Goal: Task Accomplishment & Management: Use online tool/utility

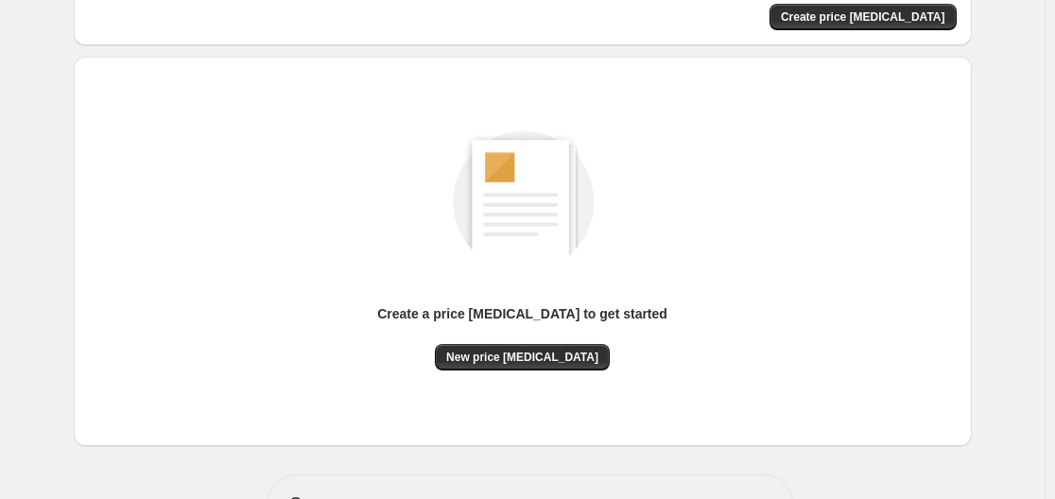
scroll to position [209, 0]
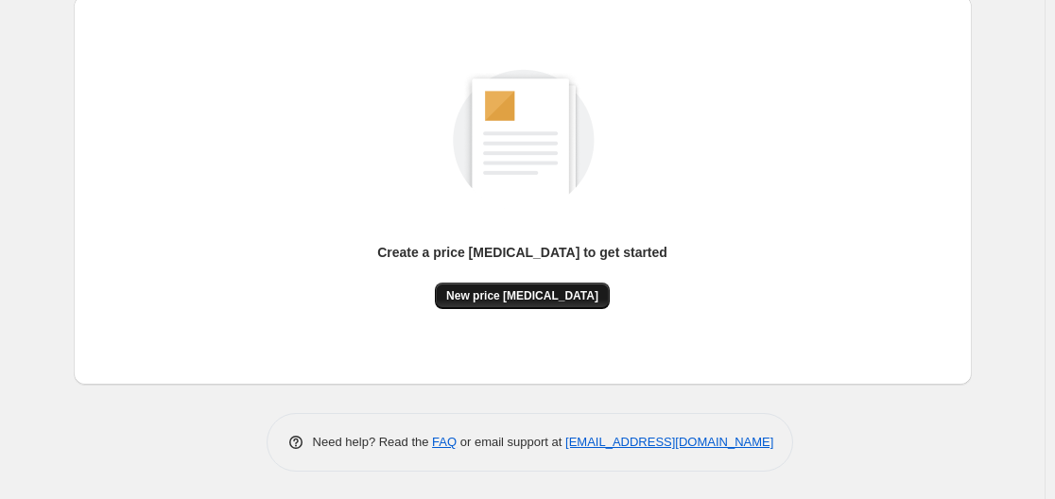
click at [514, 297] on span "New price [MEDICAL_DATA]" at bounding box center [522, 295] width 152 height 15
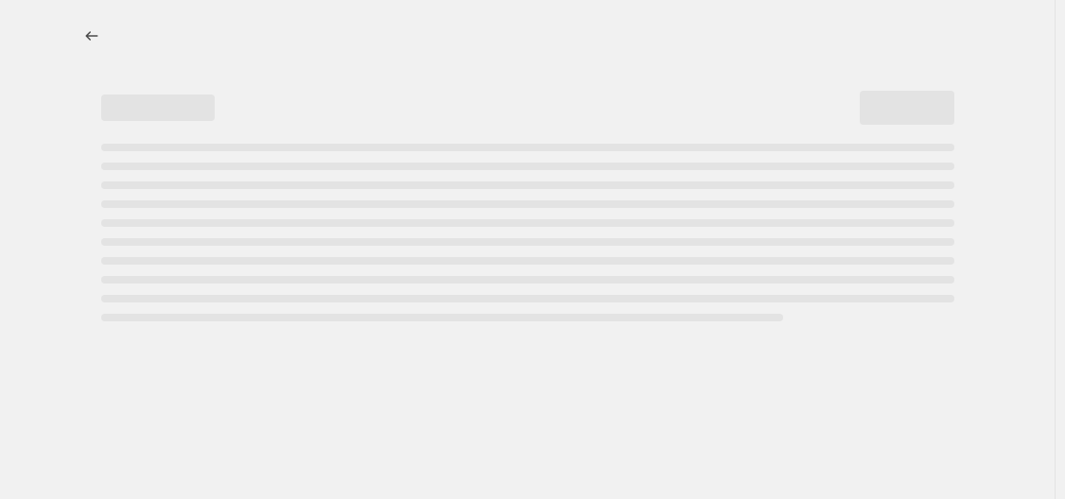
select select "percentage"
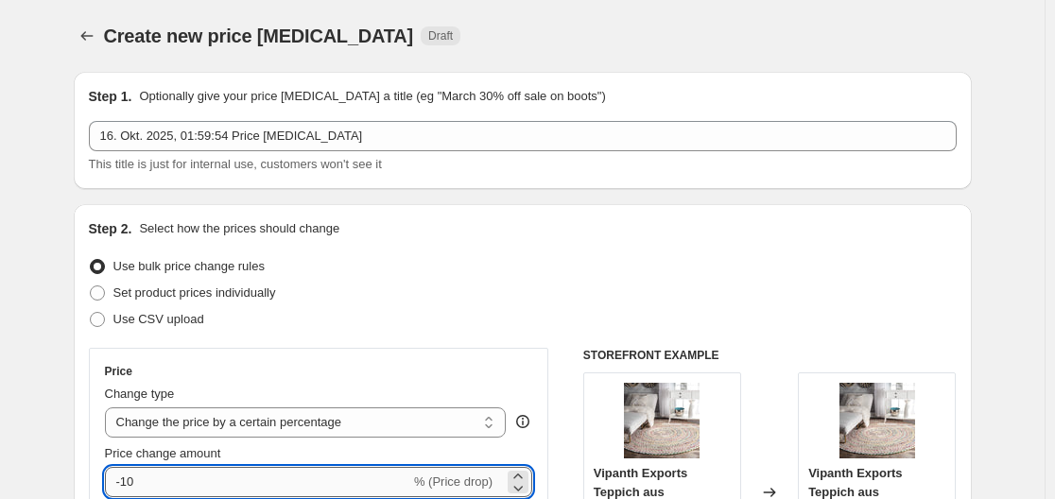
click at [244, 476] on input "-10" at bounding box center [257, 482] width 305 height 30
type input "-1"
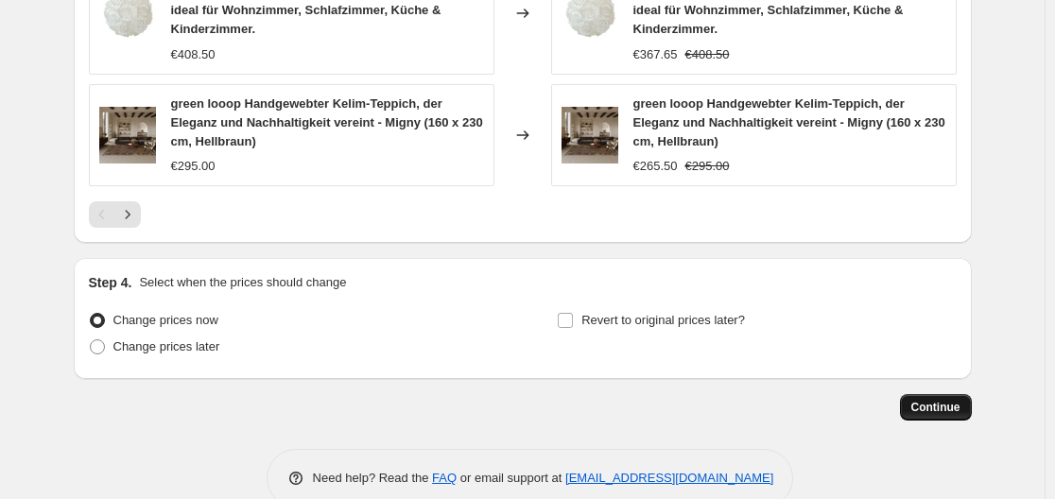
type input "-84"
click at [928, 400] on span "Continue" at bounding box center [936, 407] width 49 height 15
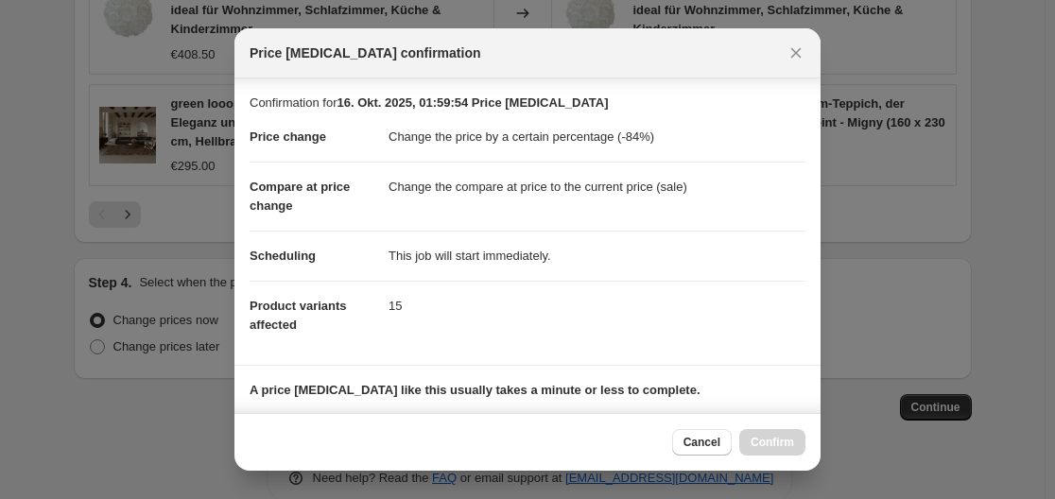
scroll to position [297, 0]
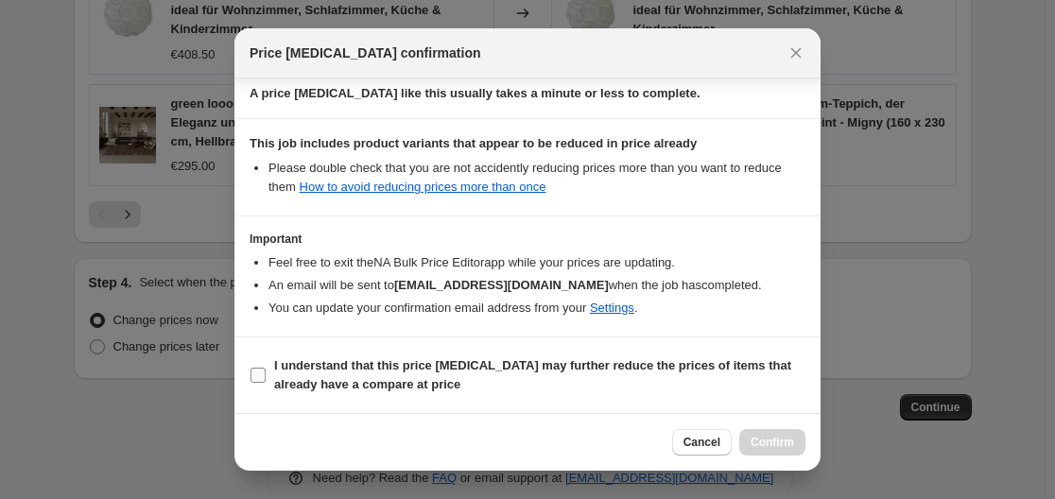
click at [693, 374] on span "I understand that this price change job may further reduce the prices of items …" at bounding box center [539, 376] width 531 height 38
click at [266, 374] on input "I understand that this price change job may further reduce the prices of items …" at bounding box center [258, 375] width 15 height 15
checkbox input "true"
click at [768, 443] on span "Confirm" at bounding box center [773, 442] width 44 height 15
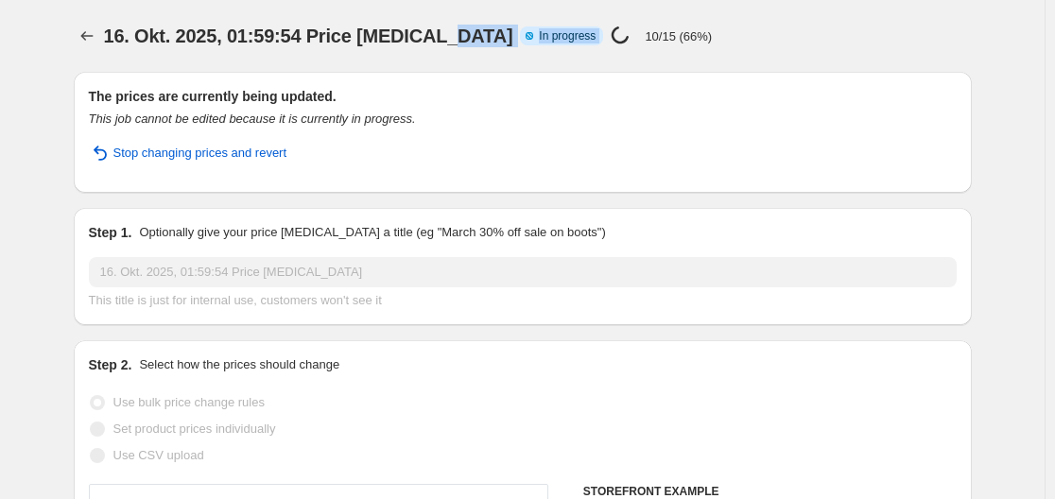
drag, startPoint x: 451, startPoint y: 37, endPoint x: 574, endPoint y: 53, distance: 124.0
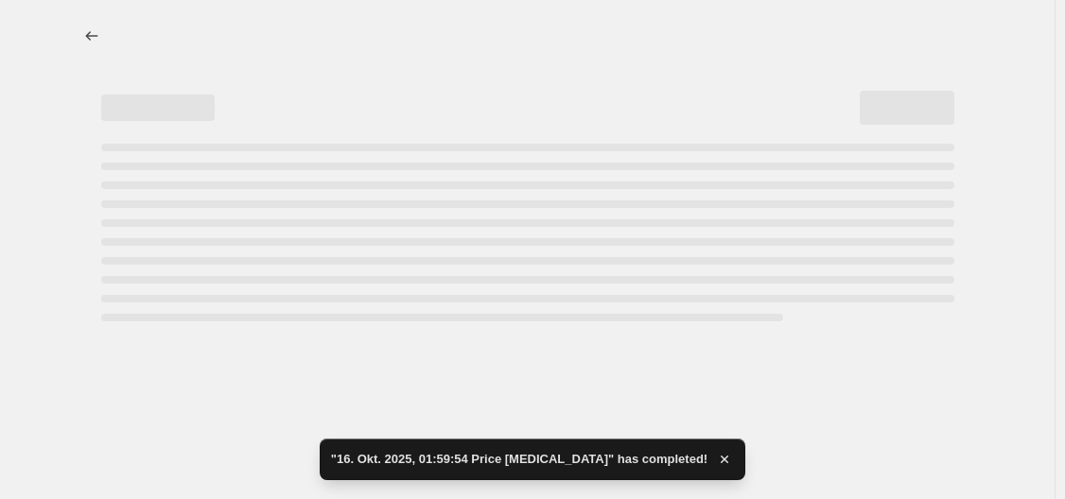
select select "percentage"
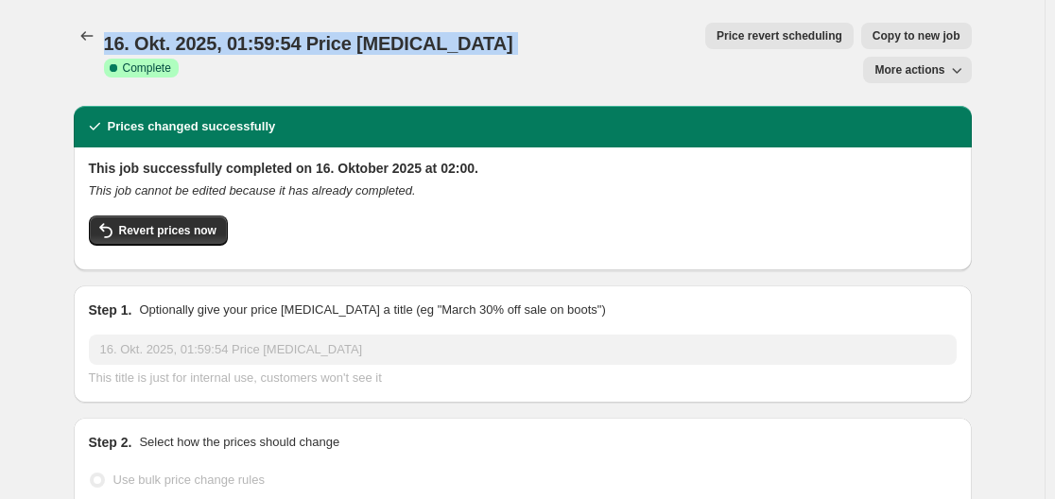
drag, startPoint x: 113, startPoint y: 33, endPoint x: 482, endPoint y: 44, distance: 370.0
click at [482, 44] on div "16. Okt. 2025, 01:59:54 Price change job Success Complete Complete" at bounding box center [344, 52] width 480 height 45
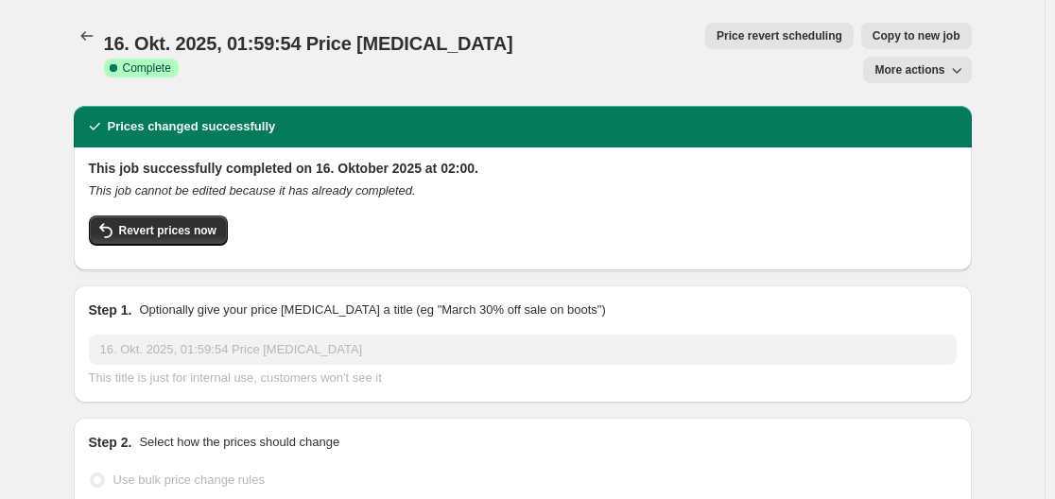
drag, startPoint x: 44, startPoint y: 98, endPoint x: 58, endPoint y: 95, distance: 14.7
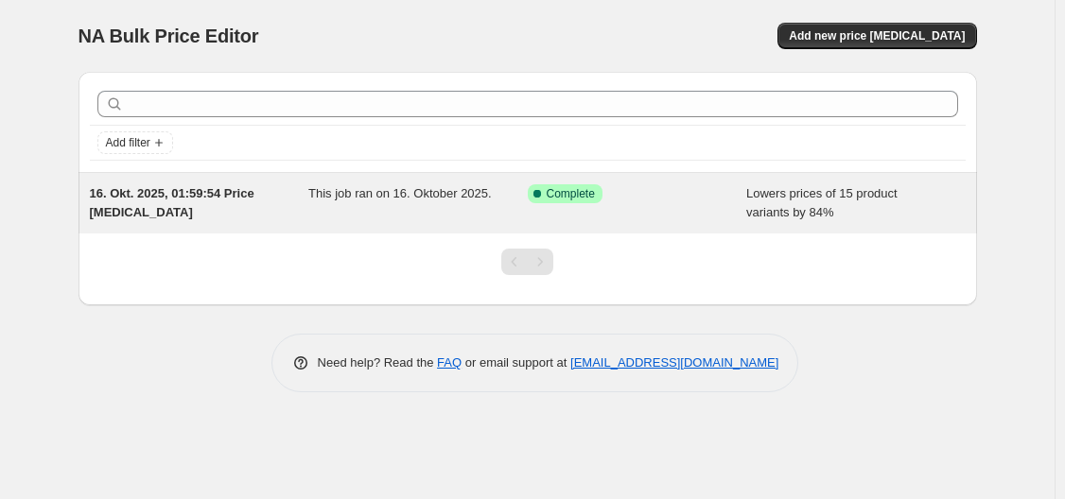
click at [316, 202] on div "This job ran on 16. Oktober 2025." at bounding box center [417, 203] width 219 height 38
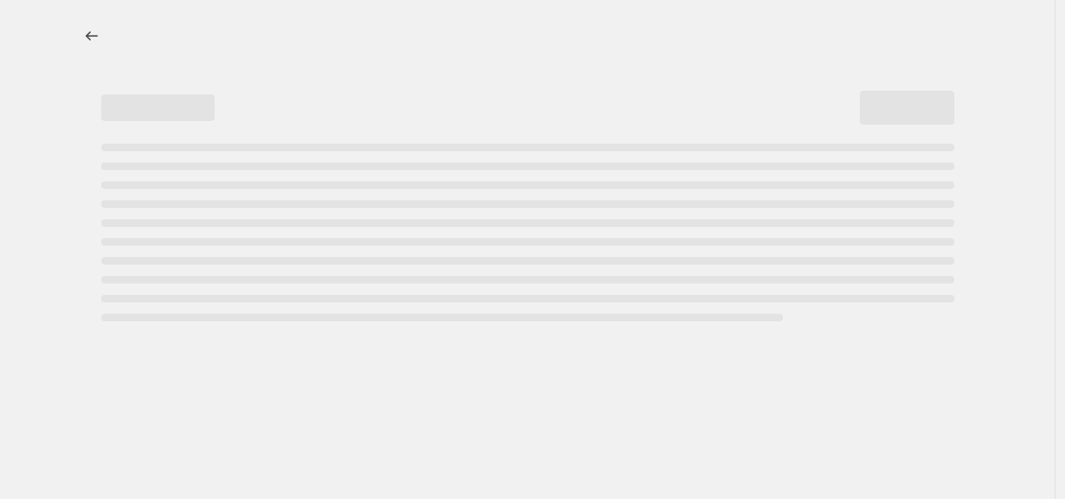
select select "percentage"
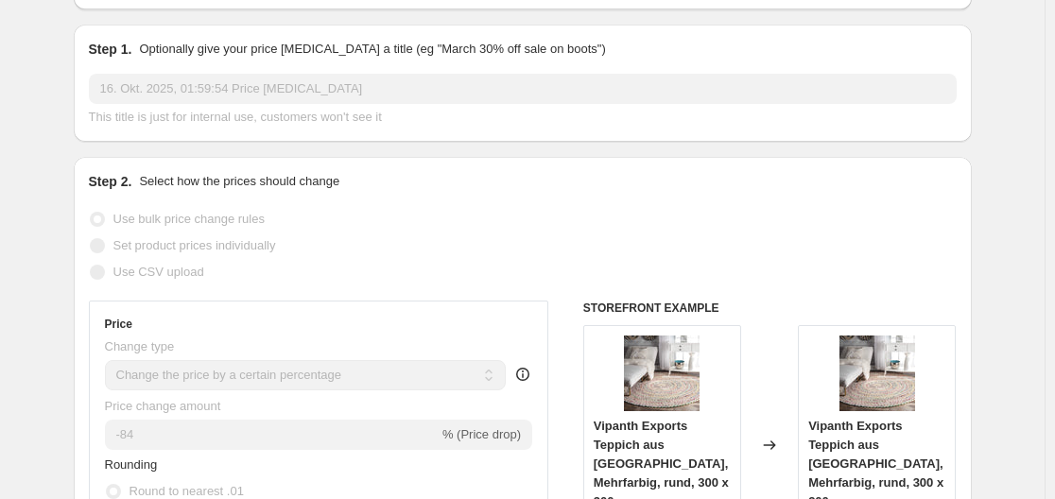
scroll to position [265, 0]
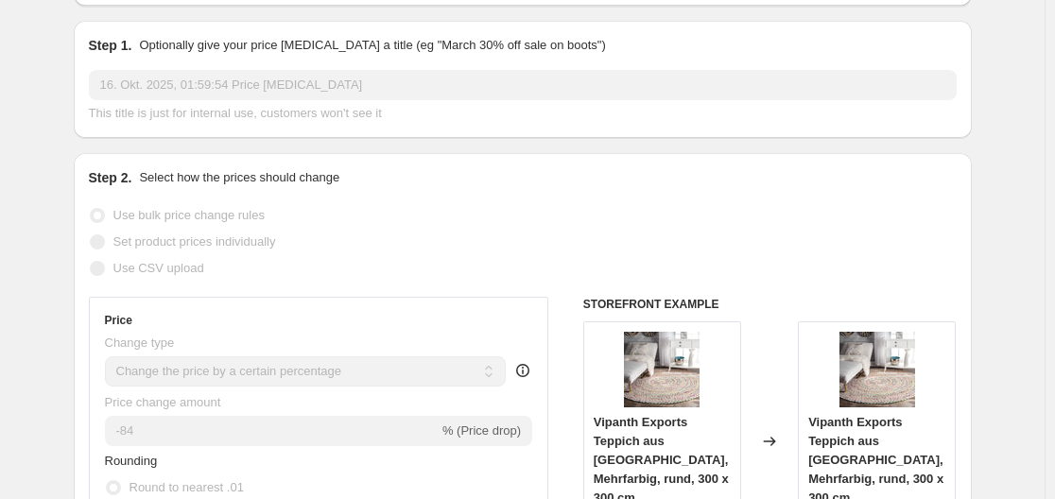
click at [479, 424] on span "% (Price drop)" at bounding box center [482, 431] width 78 height 14
click at [491, 424] on span "% (Price drop)" at bounding box center [482, 431] width 78 height 14
click at [495, 424] on span "% (Price drop)" at bounding box center [482, 431] width 78 height 14
click at [460, 416] on div "-84 % (Price drop)" at bounding box center [319, 431] width 428 height 30
click at [127, 454] on span "Rounding" at bounding box center [131, 461] width 53 height 14
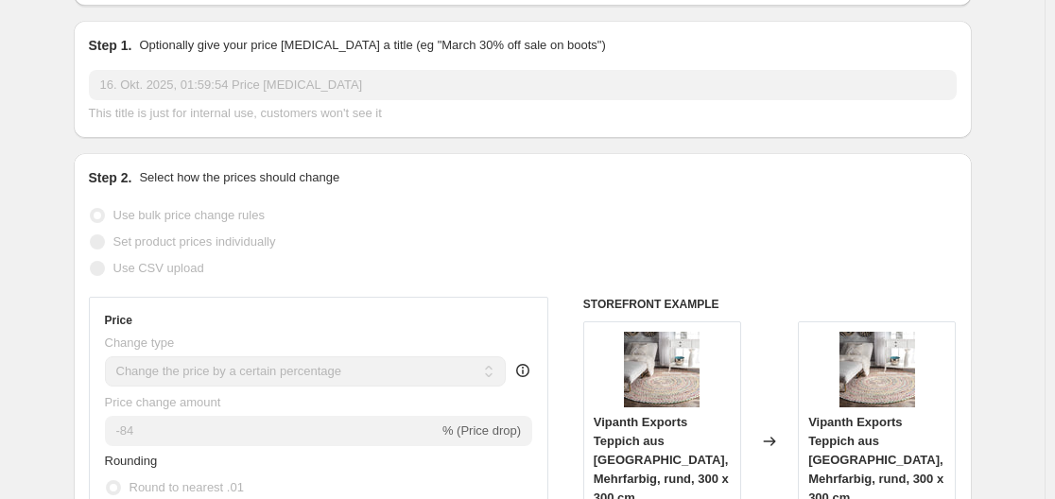
click at [136, 454] on span "Rounding" at bounding box center [131, 461] width 53 height 14
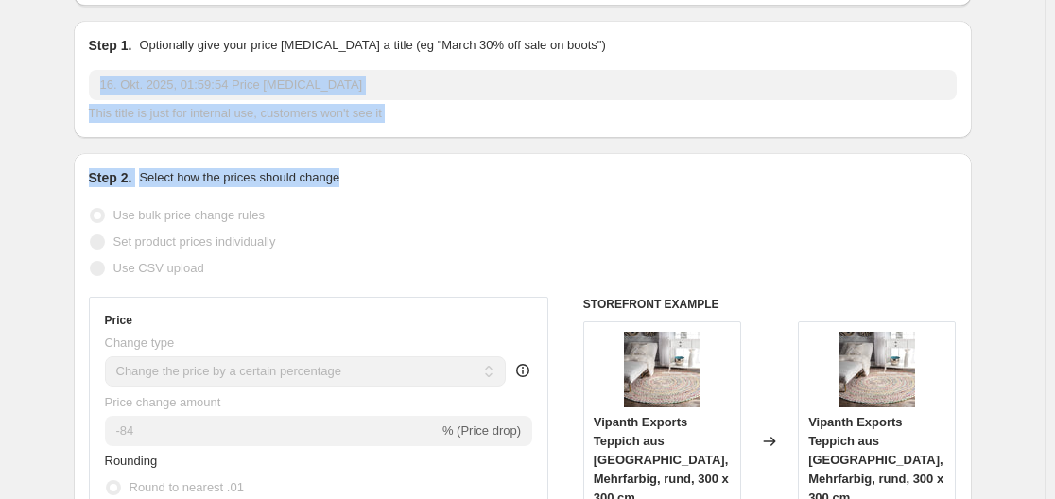
drag, startPoint x: 1054, startPoint y: 132, endPoint x: 1064, endPoint y: 37, distance: 96.1
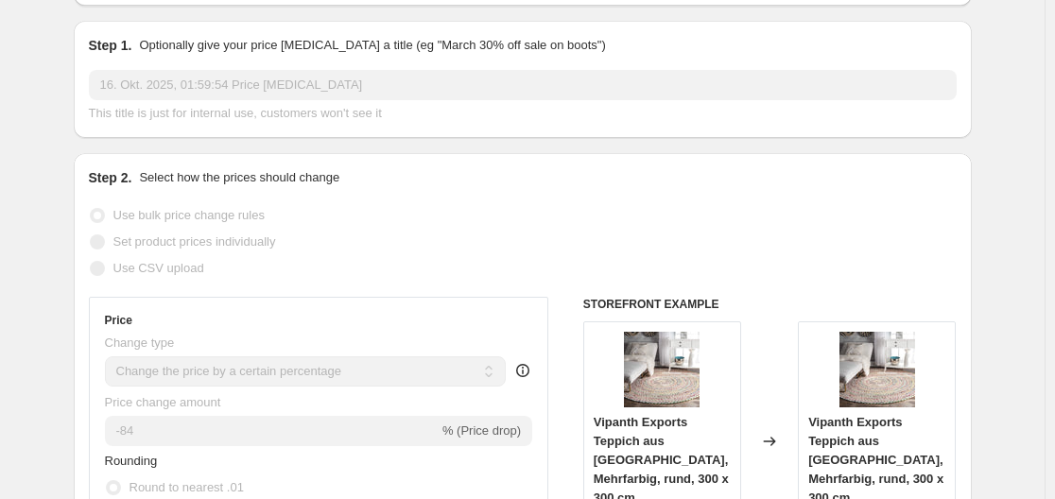
click at [933, 255] on div "Use CSV upload" at bounding box center [523, 268] width 868 height 26
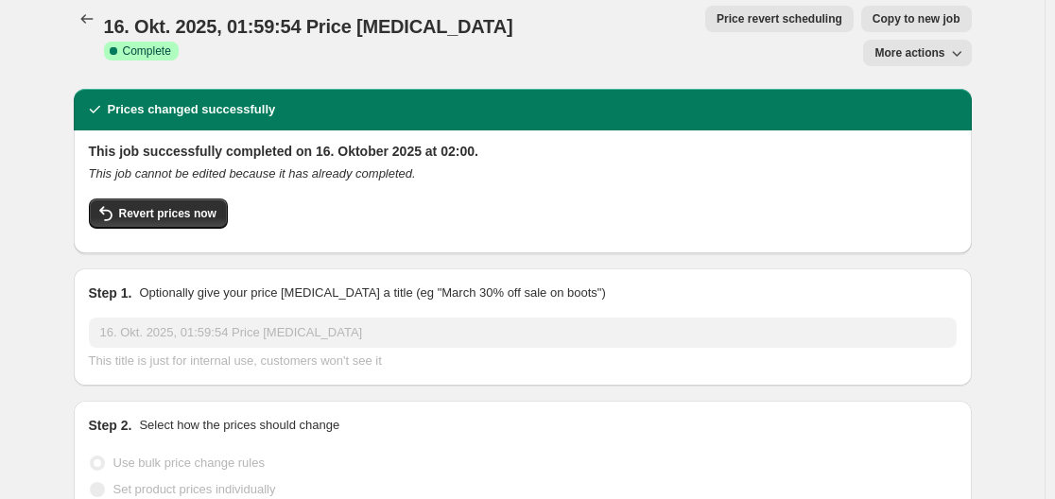
scroll to position [0, 0]
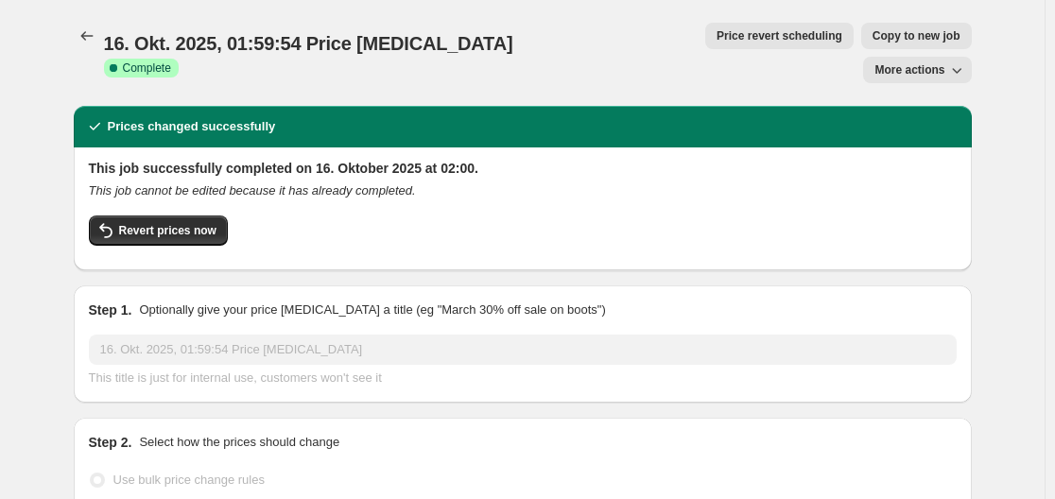
click at [717, 31] on span "Price revert scheduling" at bounding box center [780, 35] width 126 height 15
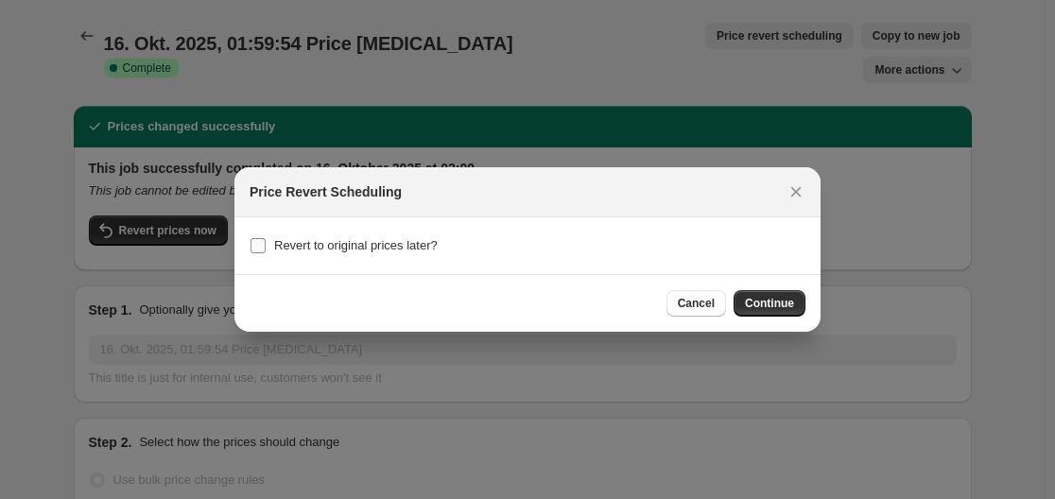
click at [417, 248] on span "Revert to original prices later?" at bounding box center [356, 245] width 164 height 14
click at [266, 248] on input "Revert to original prices later?" at bounding box center [258, 245] width 15 height 15
checkbox input "true"
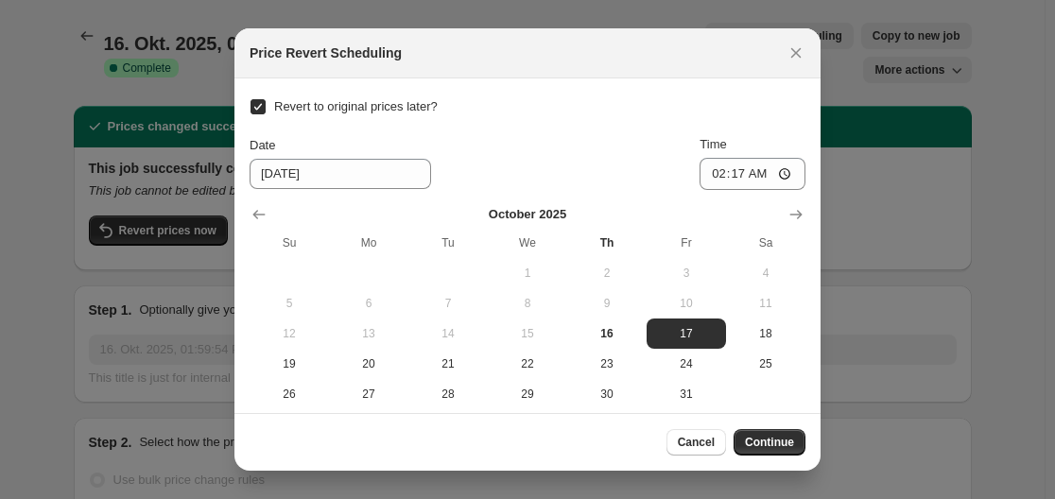
click at [805, 63] on button "Close" at bounding box center [796, 53] width 26 height 26
checkbox input "false"
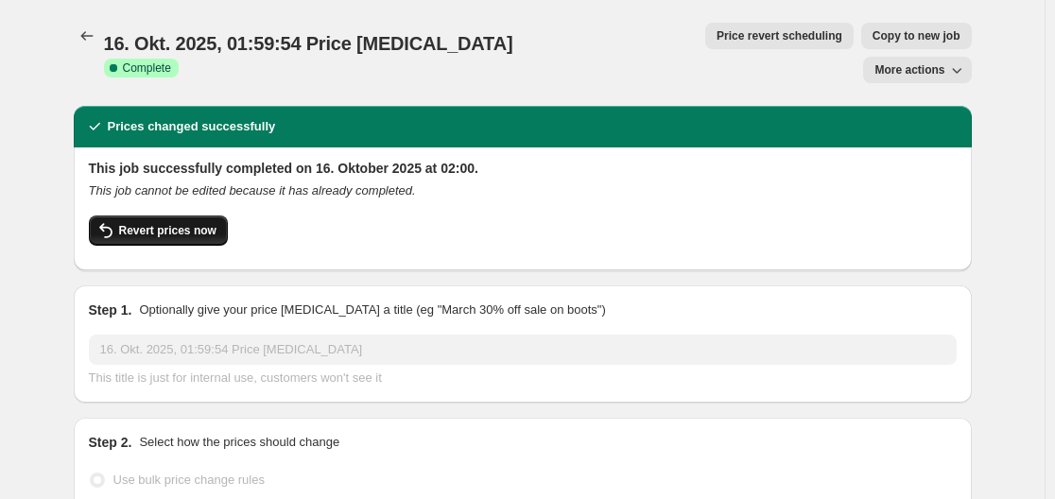
click at [164, 223] on span "Revert prices now" at bounding box center [167, 230] width 97 height 15
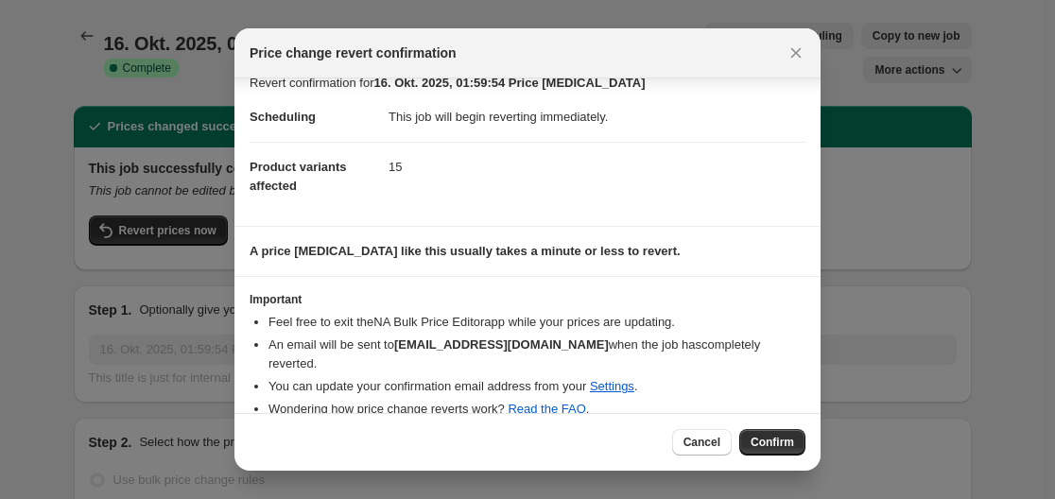
scroll to position [26, 0]
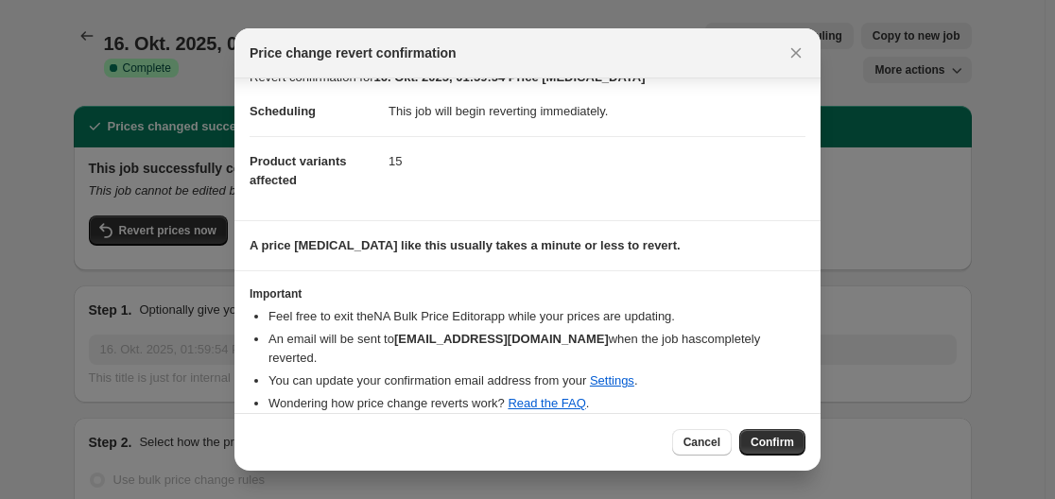
click at [780, 434] on button "Confirm" at bounding box center [773, 442] width 66 height 26
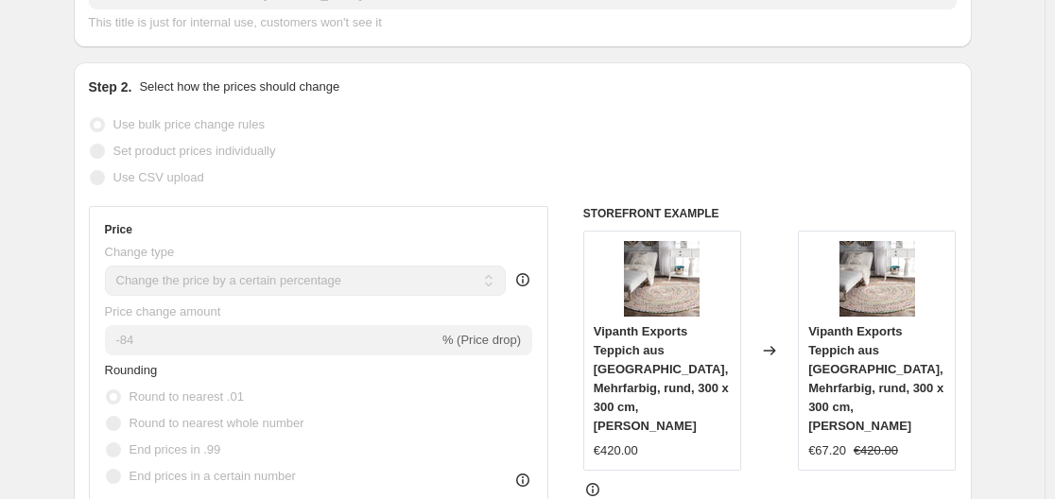
scroll to position [0, 0]
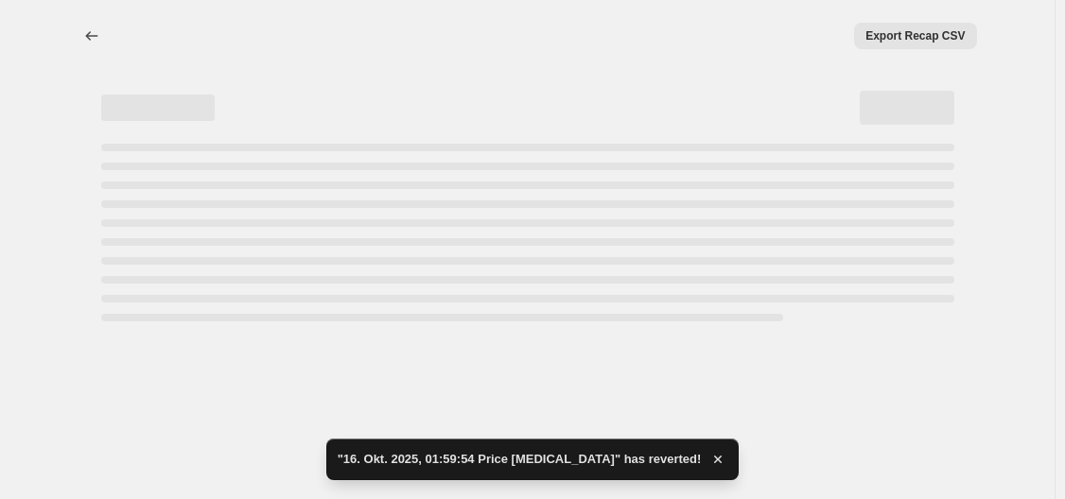
select select "percentage"
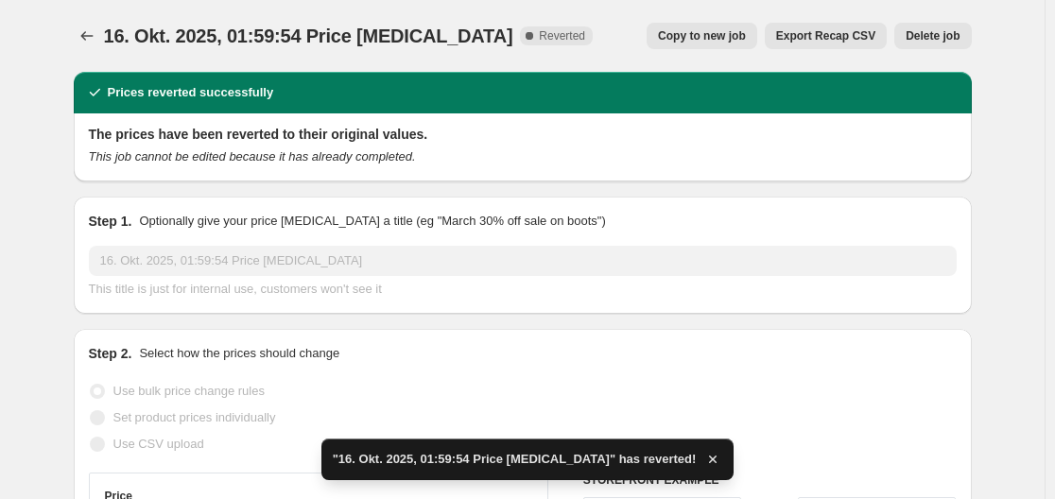
click at [709, 460] on icon "button" at bounding box center [713, 460] width 8 height 8
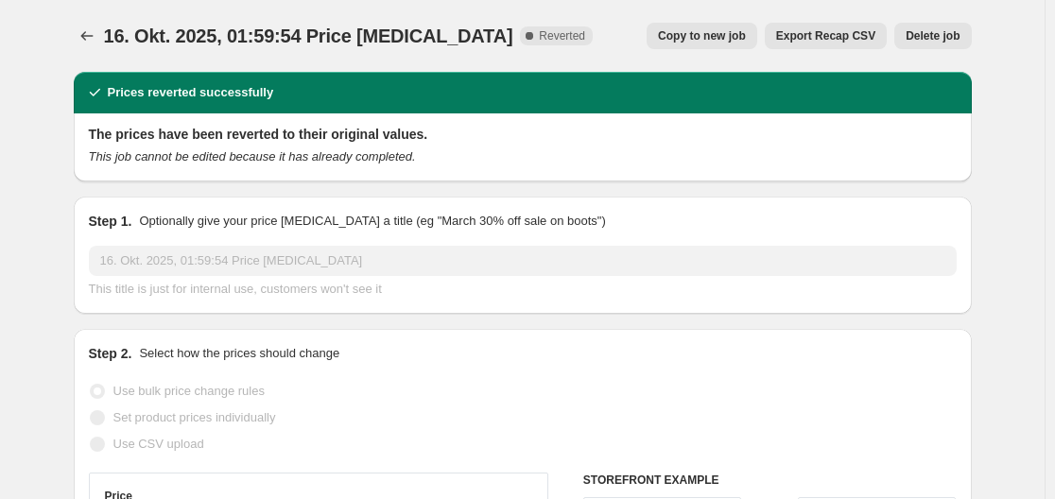
click at [943, 32] on span "Delete job" at bounding box center [933, 35] width 54 height 15
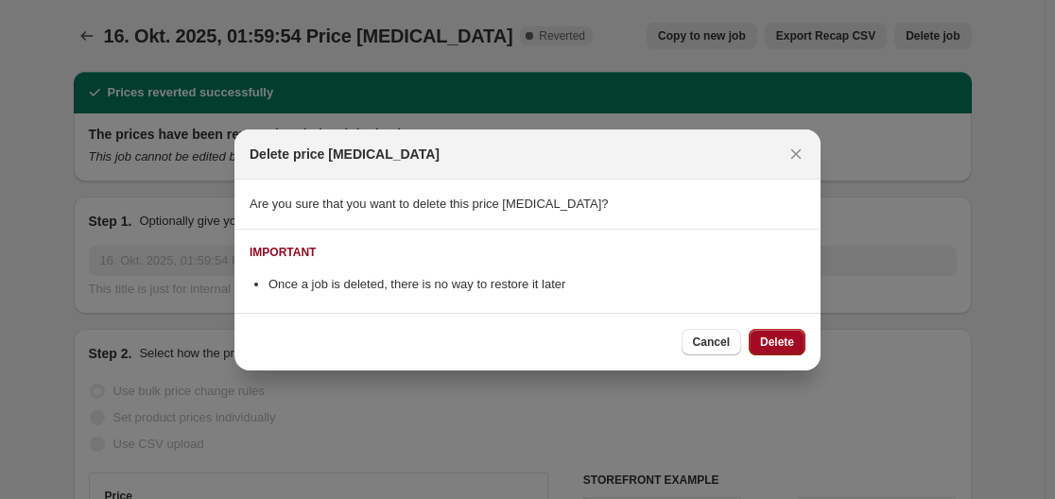
click at [791, 340] on span "Delete" at bounding box center [777, 342] width 34 height 15
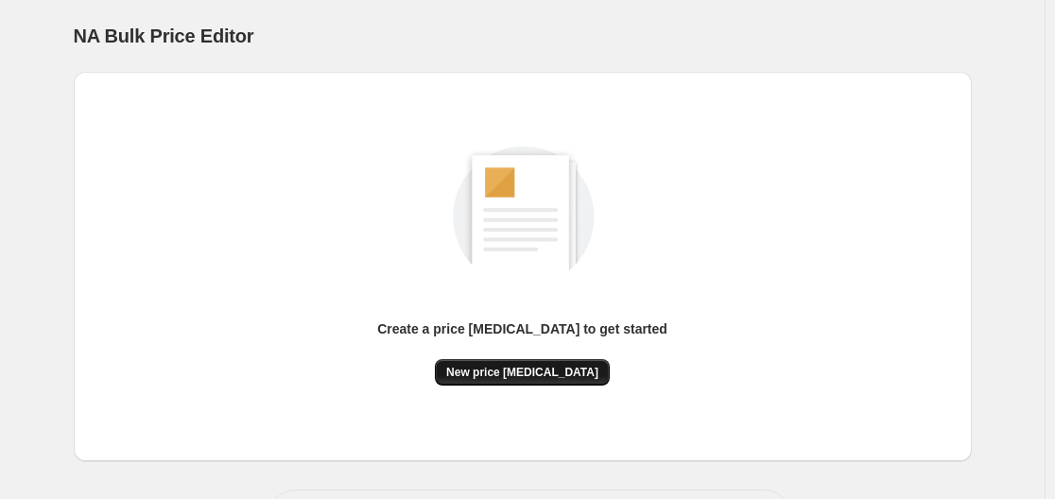
click at [564, 373] on span "New price change job" at bounding box center [522, 372] width 152 height 15
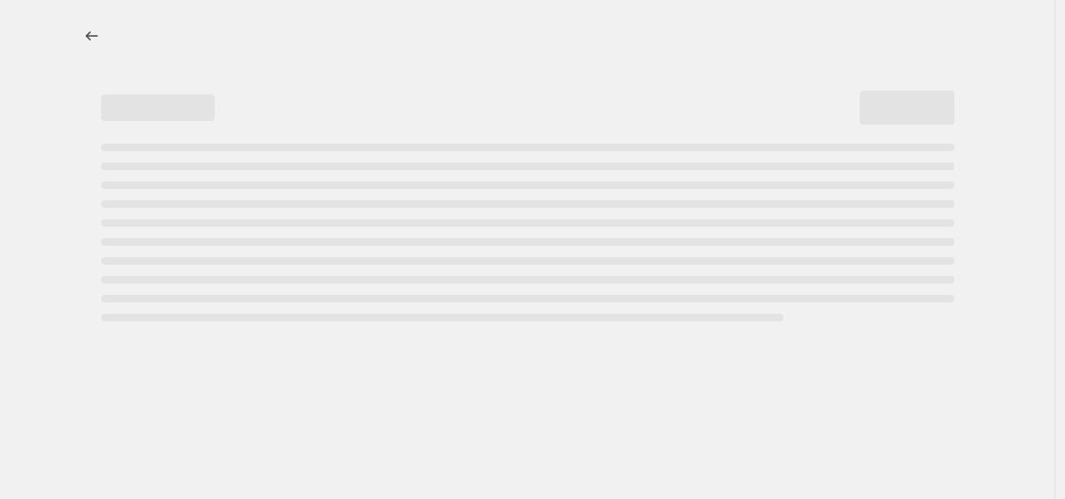
select select "percentage"
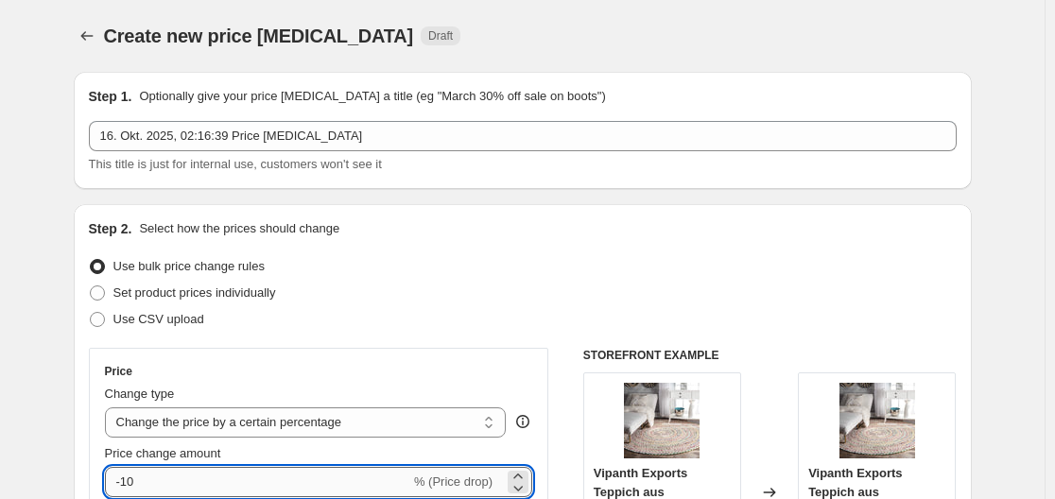
click at [251, 483] on input "-10" at bounding box center [257, 482] width 305 height 30
type input "-1"
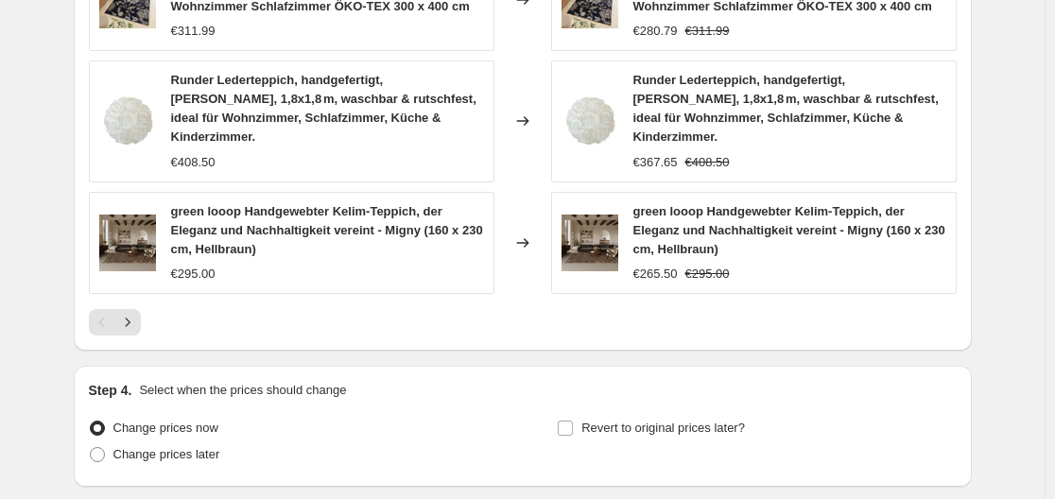
scroll to position [1517, 0]
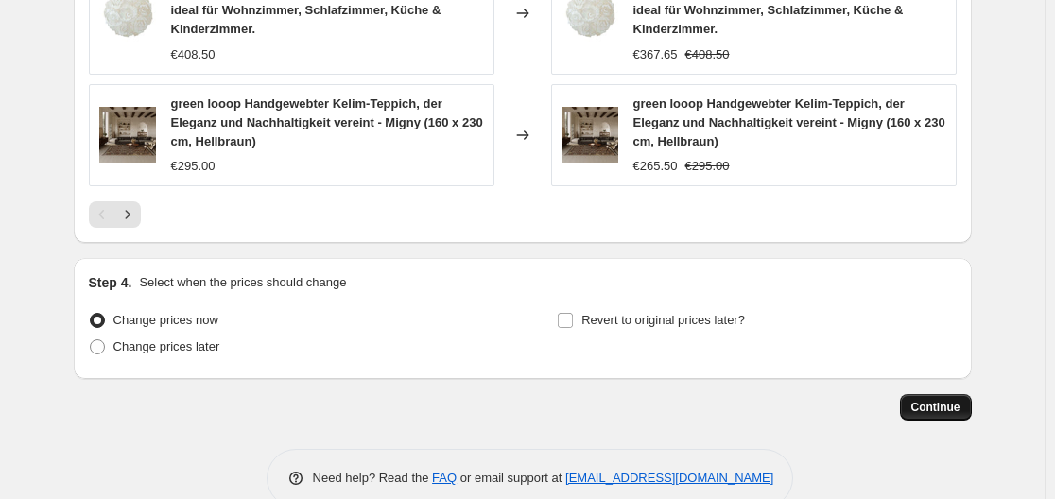
type input "-35"
click at [949, 400] on span "Continue" at bounding box center [936, 407] width 49 height 15
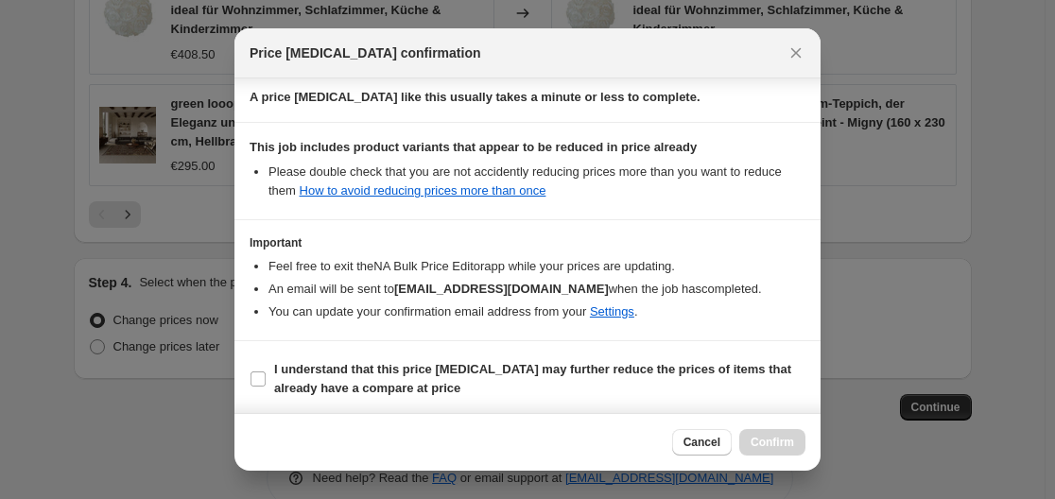
scroll to position [297, 0]
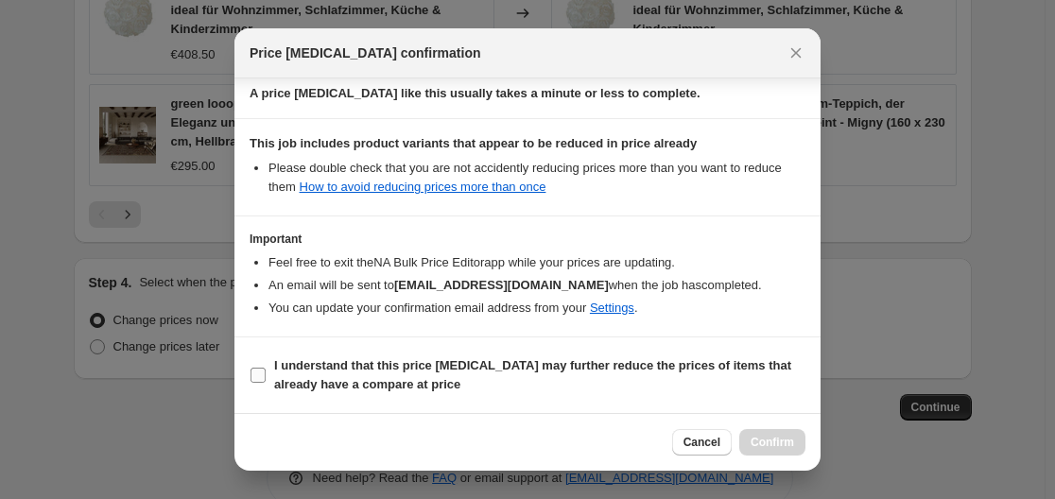
click at [592, 367] on b "I understand that this price change job may further reduce the prices of items …" at bounding box center [532, 374] width 517 height 33
click at [266, 368] on input "I understand that this price change job may further reduce the prices of items …" at bounding box center [258, 375] width 15 height 15
checkbox input "true"
drag, startPoint x: 764, startPoint y: 441, endPoint x: 823, endPoint y: 482, distance: 71.9
click at [763, 440] on span "Confirm" at bounding box center [773, 442] width 44 height 15
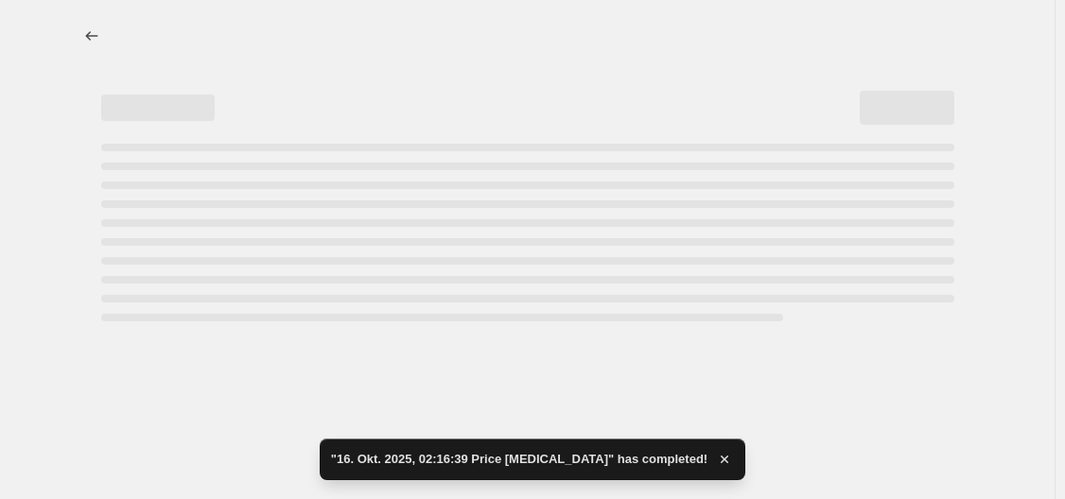
select select "percentage"
